Goal: Task Accomplishment & Management: Manage account settings

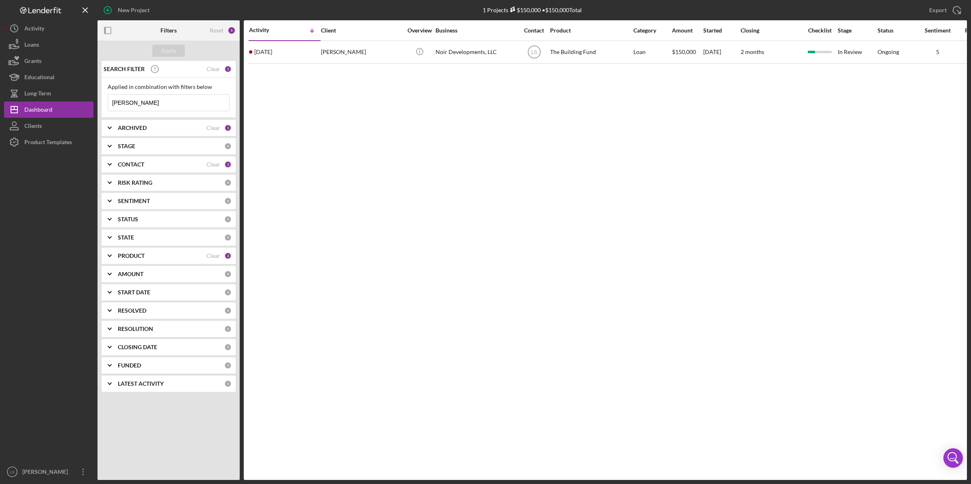
click at [171, 102] on input "[PERSON_NAME]" at bounding box center [168, 103] width 121 height 16
type input "k"
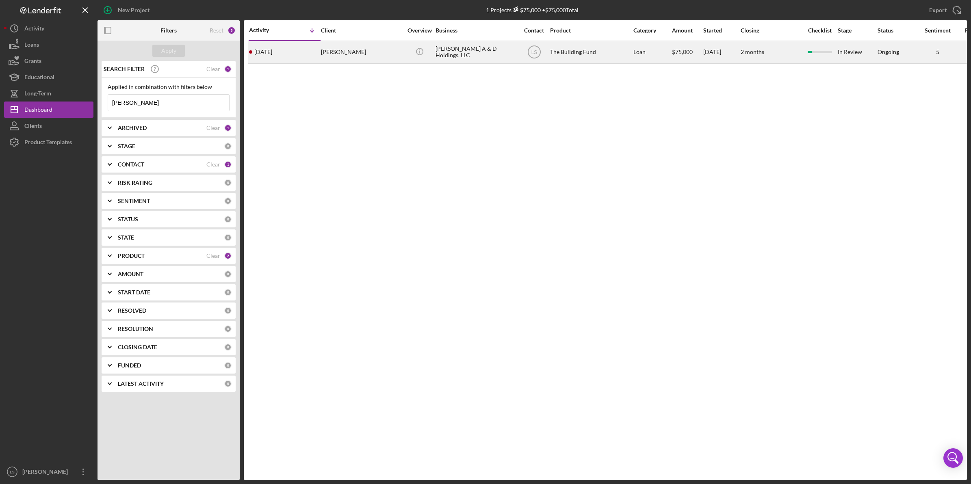
type input "[PERSON_NAME]"
click at [481, 58] on div "[PERSON_NAME] A & D Holdings, LLC" at bounding box center [475, 52] width 81 height 22
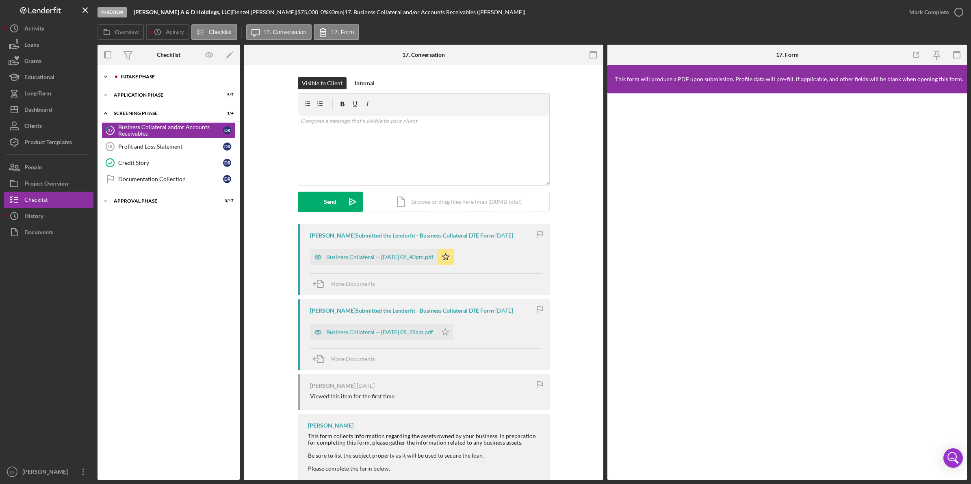
click at [169, 79] on div "Icon/Expander Intake Phase 2 / 17" at bounding box center [168, 77] width 142 height 16
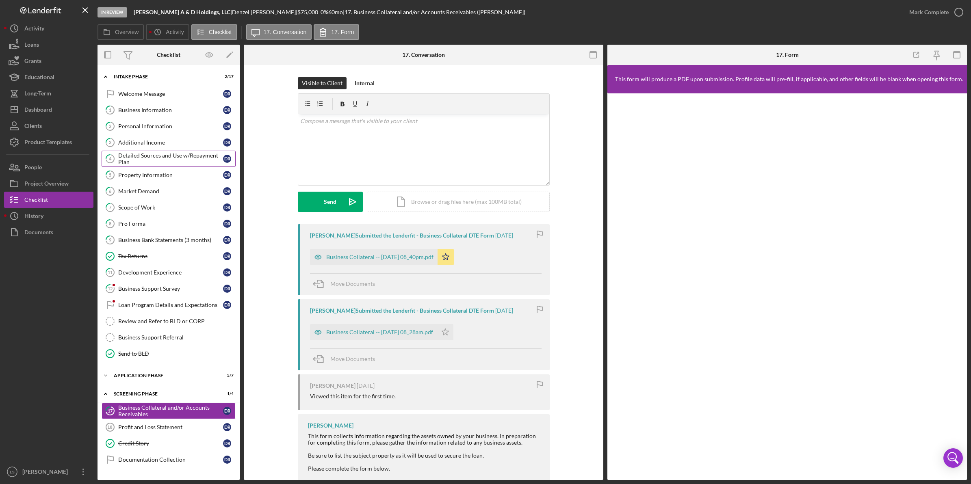
click at [181, 153] on div "Detailed Sources and Use w/Repayment Plan" at bounding box center [170, 158] width 105 height 13
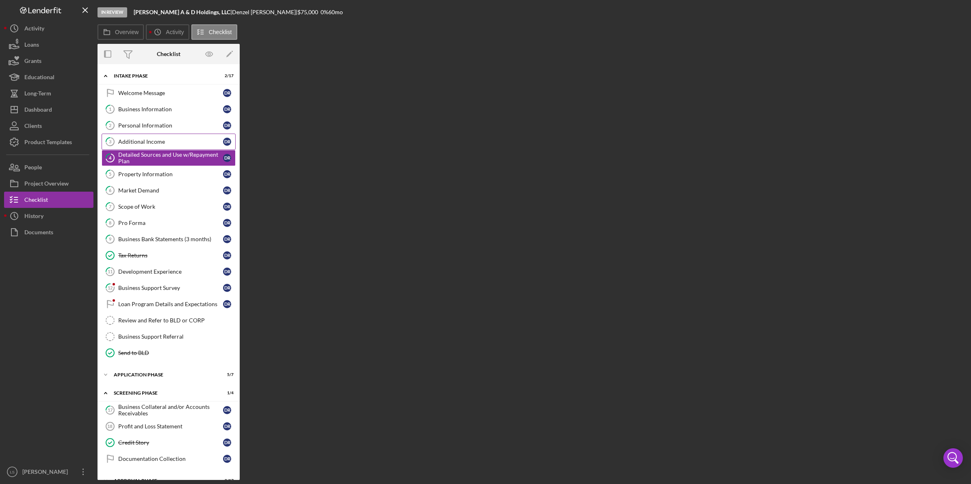
click at [145, 143] on div "Additional Income" at bounding box center [170, 142] width 105 height 6
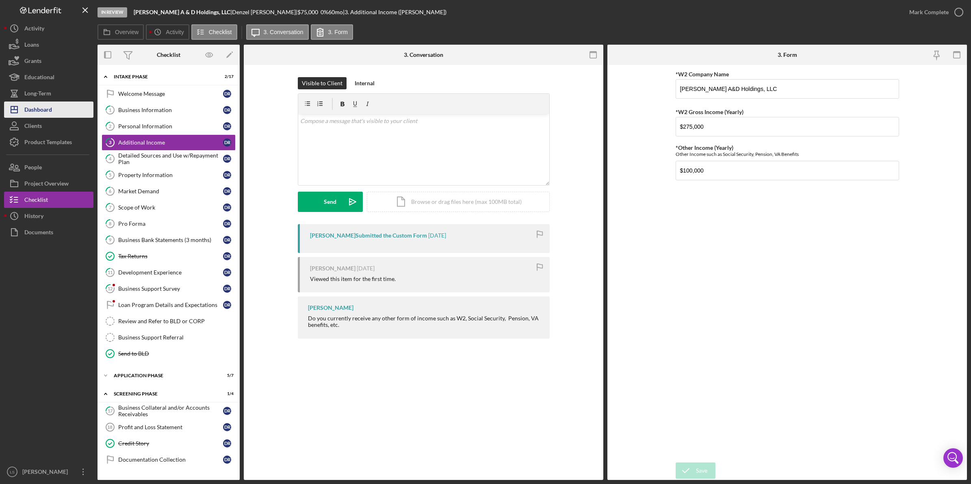
click at [53, 113] on button "Icon/Dashboard Dashboard" at bounding box center [48, 110] width 89 height 16
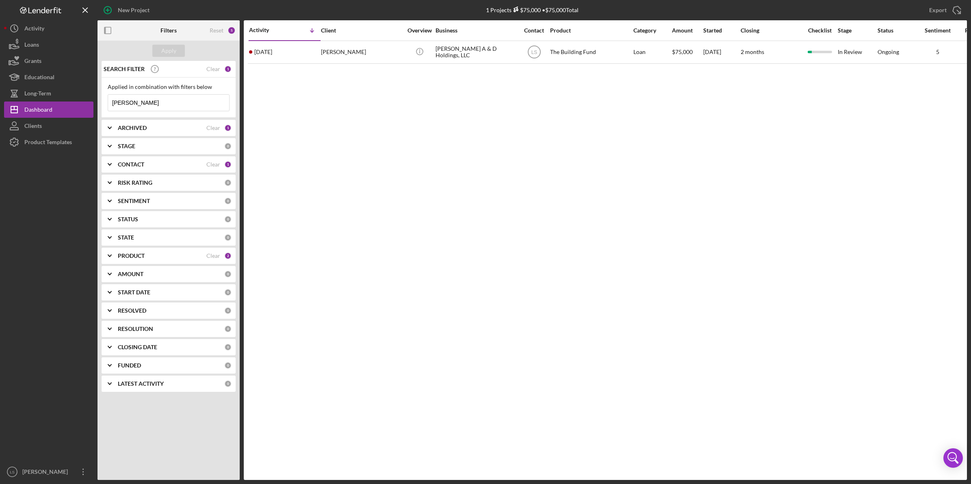
drag, startPoint x: 147, startPoint y: 106, endPoint x: 0, endPoint y: 40, distance: 161.1
click at [26, 69] on div "New Project 1 Projects $75,000 • $75,000 Total [PERSON_NAME] Export Icon/Export…" at bounding box center [485, 240] width 963 height 480
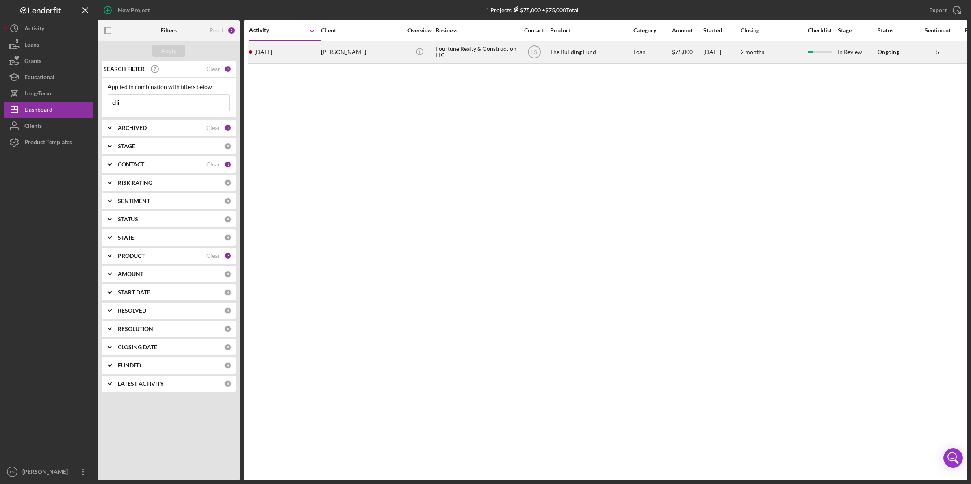
type input "elli"
click at [478, 57] on div "Fourtune Realty & Construction LLC" at bounding box center [475, 52] width 81 height 22
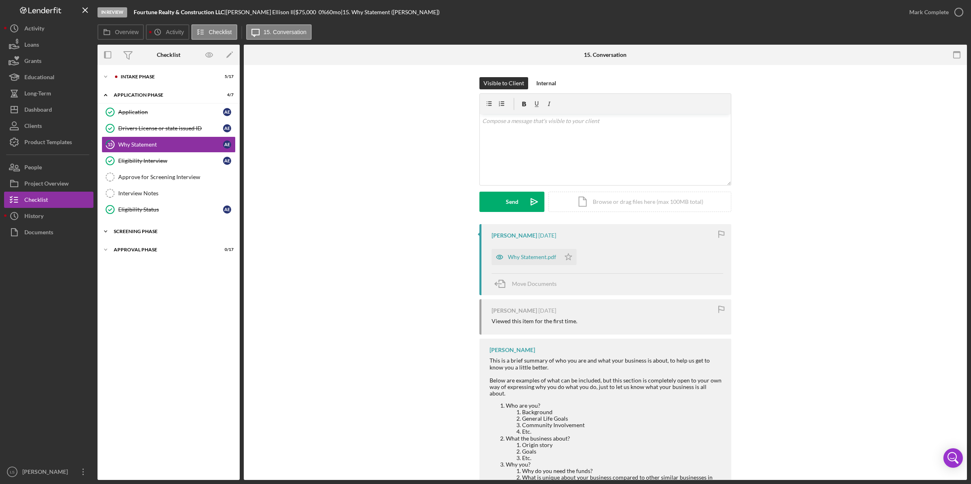
click at [175, 234] on div "Screening Phase" at bounding box center [172, 231] width 116 height 5
click at [147, 281] on div "Credit Story" at bounding box center [170, 281] width 105 height 6
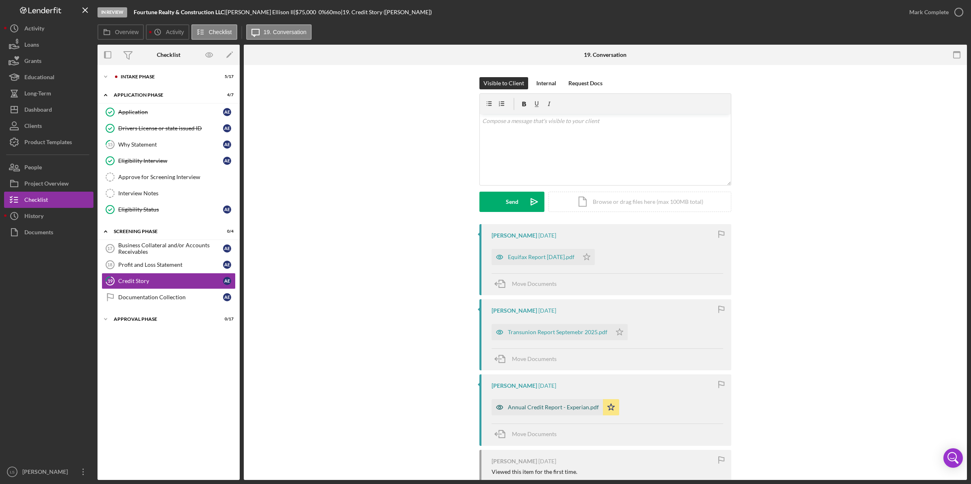
click at [571, 406] on div "Annual Credit Report - Experian.pdf" at bounding box center [553, 407] width 91 height 6
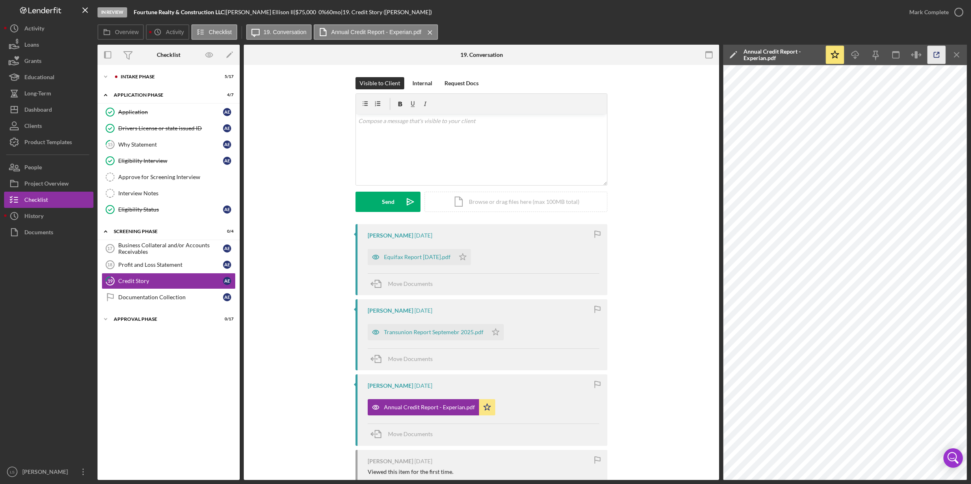
click at [930, 58] on icon "button" at bounding box center [936, 55] width 18 height 18
click at [38, 108] on div "Dashboard" at bounding box center [38, 111] width 28 height 18
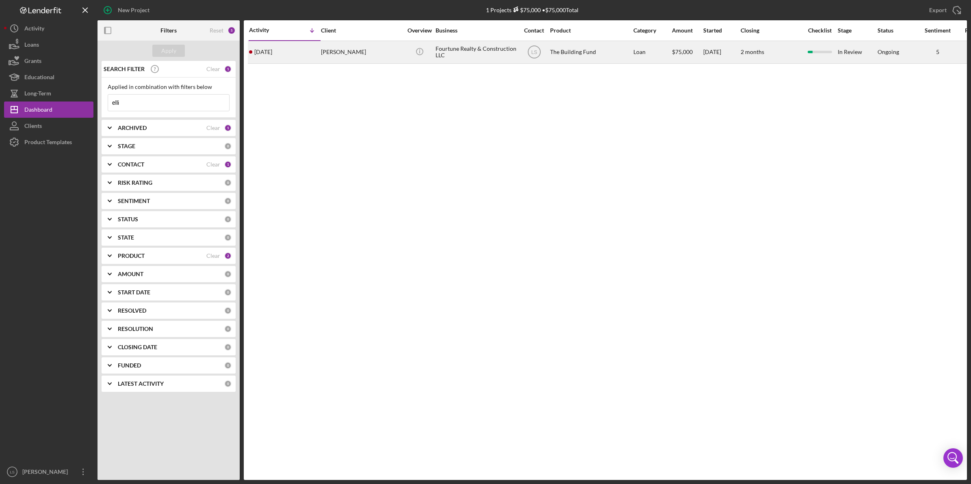
click at [491, 51] on div "Fourtune Realty & Construction LLC" at bounding box center [475, 52] width 81 height 22
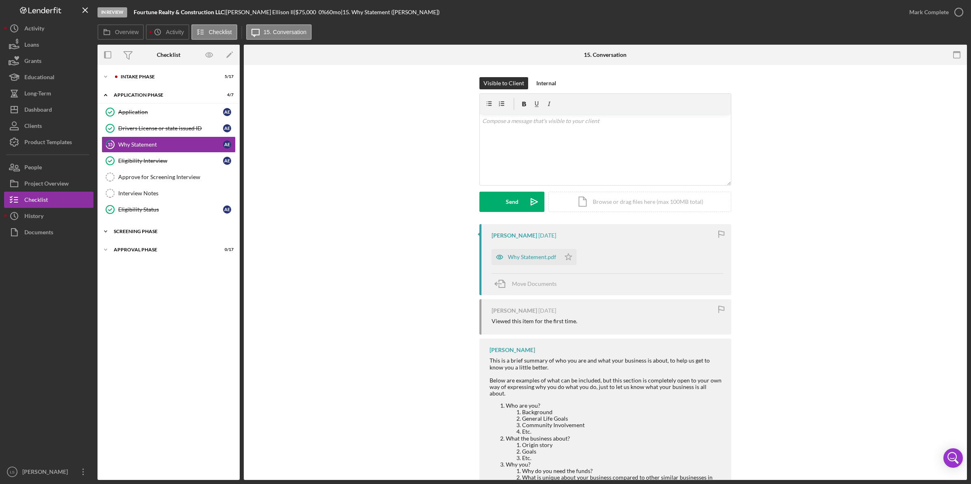
click at [179, 236] on div "Icon/Expander Screening Phase 0 / 4" at bounding box center [168, 231] width 142 height 16
